Goal: Obtain resource: Obtain resource

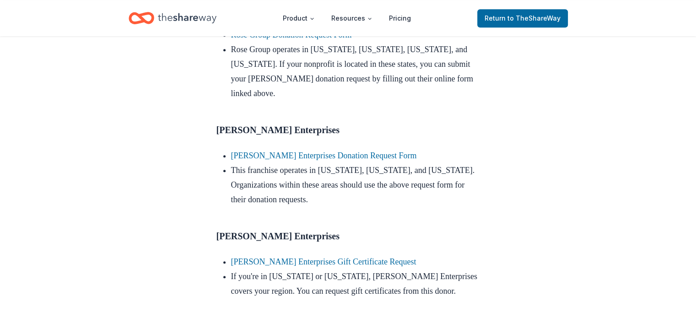
scroll to position [594, 0]
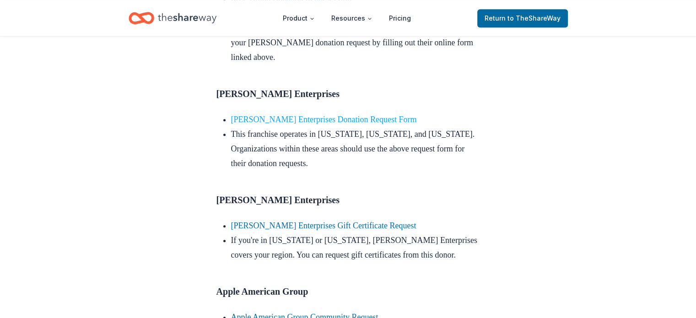
click at [265, 124] on link "Scott Enterprises Donation Request Form" at bounding box center [324, 119] width 186 height 9
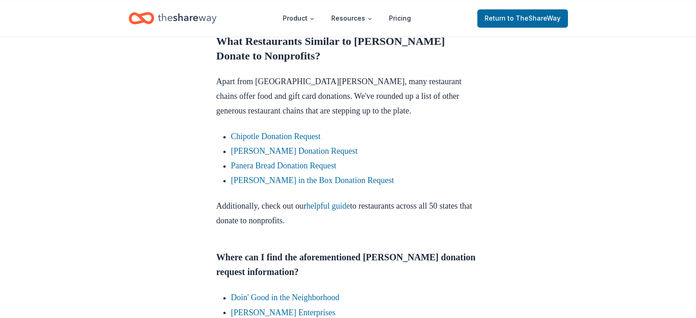
scroll to position [1463, 0]
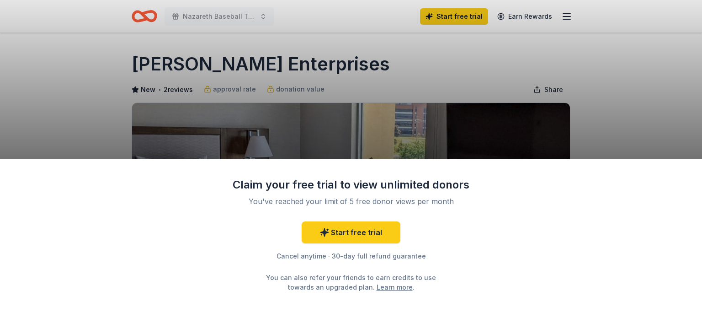
click at [261, 119] on div "Claim your free trial to view unlimited donors You've reached your limit of 5 f…" at bounding box center [351, 159] width 702 height 318
click at [166, 76] on div "Claim your free trial to view unlimited donors You've reached your limit of 5 f…" at bounding box center [351, 159] width 702 height 318
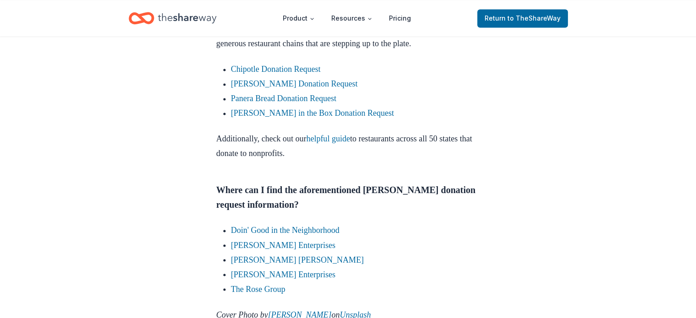
scroll to position [1555, 0]
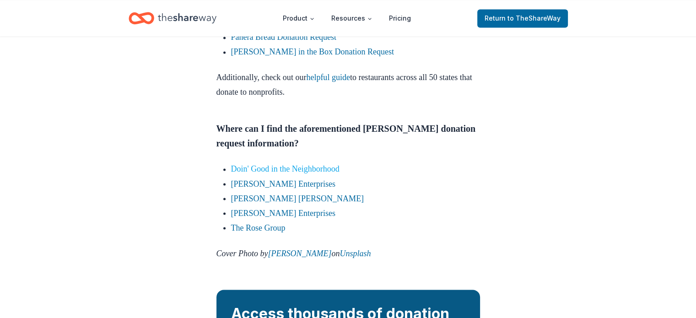
click at [298, 168] on link "Doin' Good in the Neighborhood" at bounding box center [285, 168] width 108 height 9
